Goal: Check status: Check status

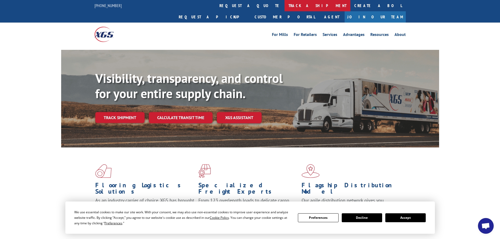
click at [284, 9] on link "track a shipment" at bounding box center [317, 5] width 66 height 11
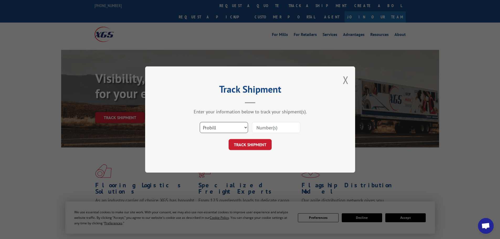
click at [226, 127] on select "Select category... Probill BOL PO" at bounding box center [224, 127] width 48 height 11
select select "po"
click at [200, 122] on select "Select category... Probill BOL PO" at bounding box center [224, 127] width 48 height 11
click at [269, 128] on input at bounding box center [276, 127] width 48 height 11
paste input "41491984"
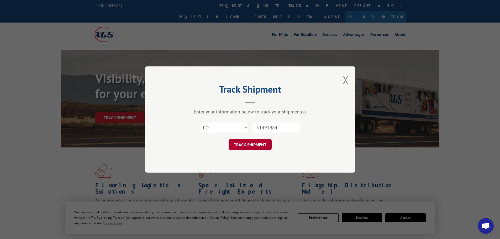
type input "41491984"
click at [260, 144] on button "TRACK SHIPMENT" at bounding box center [249, 144] width 43 height 11
